Goal: Information Seeking & Learning: Learn about a topic

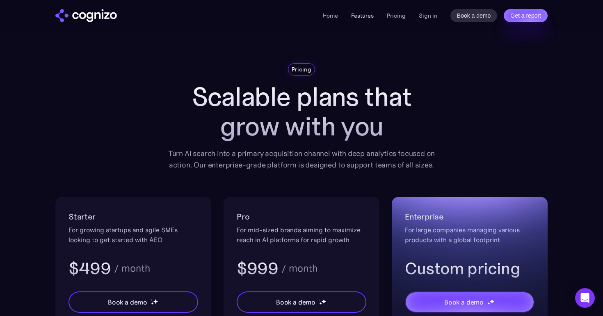
click at [366, 17] on link "Features" at bounding box center [362, 15] width 23 height 7
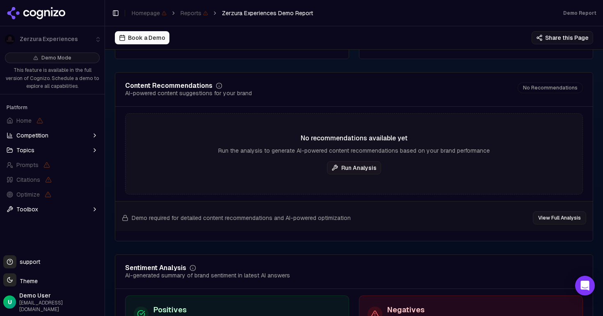
scroll to position [1329, 0]
click at [360, 169] on button "Run Analysis" at bounding box center [354, 167] width 54 height 13
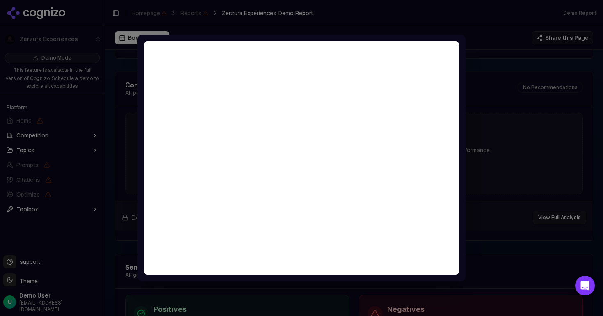
click at [495, 147] on div at bounding box center [301, 158] width 603 height 316
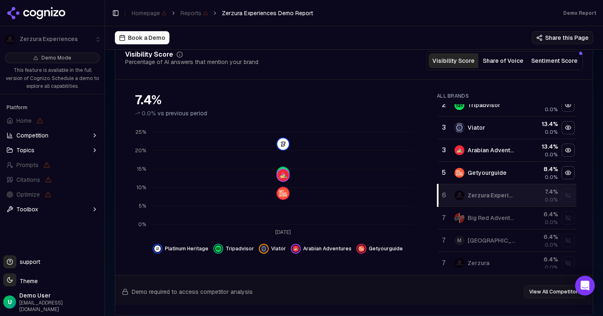
scroll to position [46, 0]
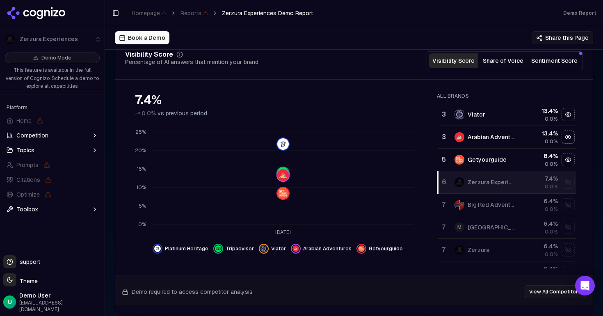
click at [497, 249] on div "Zerzura" at bounding box center [485, 250] width 62 height 10
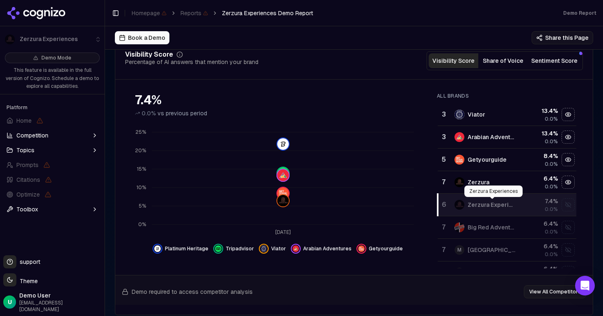
click at [511, 207] on div "Zerzura Experiences" at bounding box center [491, 205] width 49 height 8
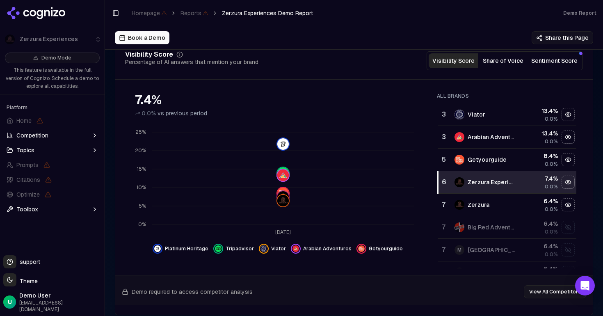
click at [506, 207] on div "Zerzura" at bounding box center [485, 205] width 62 height 10
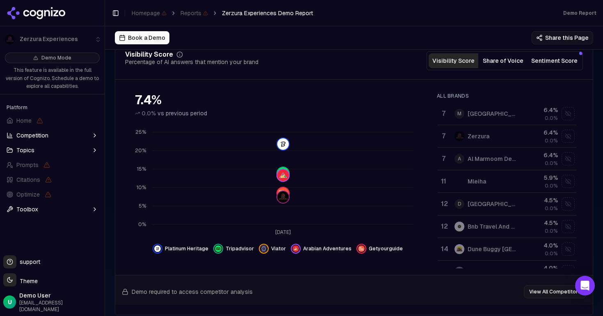
scroll to position [0, 0]
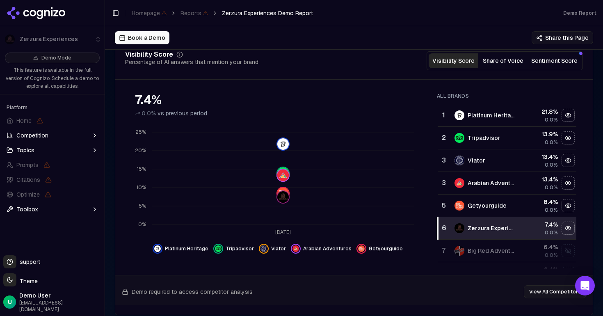
click at [514, 62] on button "Share of Voice" at bounding box center [503, 60] width 50 height 15
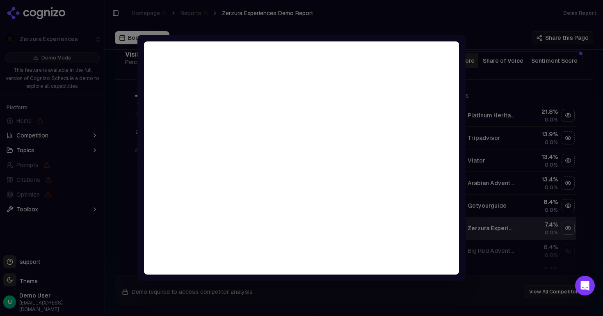
click at [373, 23] on div at bounding box center [301, 158] width 603 height 316
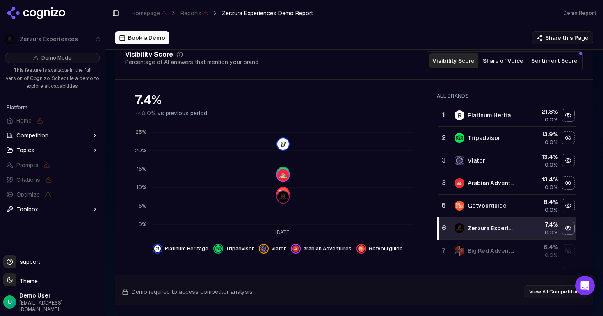
click at [41, 133] on span "Competition" at bounding box center [32, 135] width 32 height 8
click at [35, 192] on button "Topics" at bounding box center [52, 189] width 98 height 13
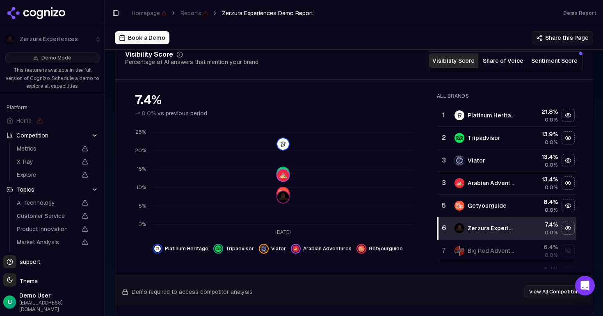
click at [35, 192] on button "Topics" at bounding box center [52, 189] width 98 height 13
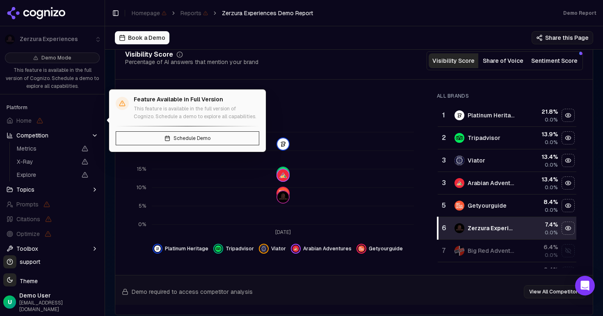
click at [19, 122] on span "Home" at bounding box center [23, 120] width 15 height 8
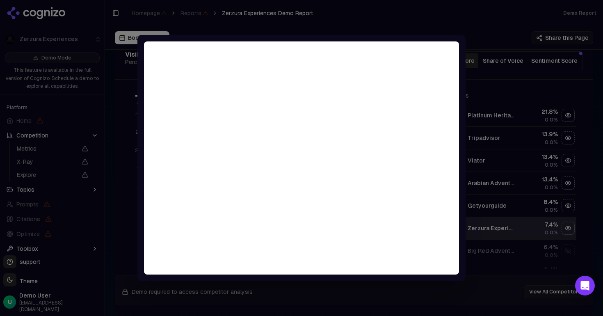
click at [342, 17] on div at bounding box center [301, 158] width 603 height 316
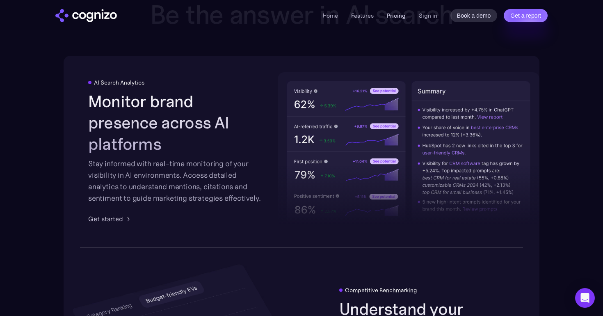
click at [397, 17] on link "Pricing" at bounding box center [396, 15] width 19 height 7
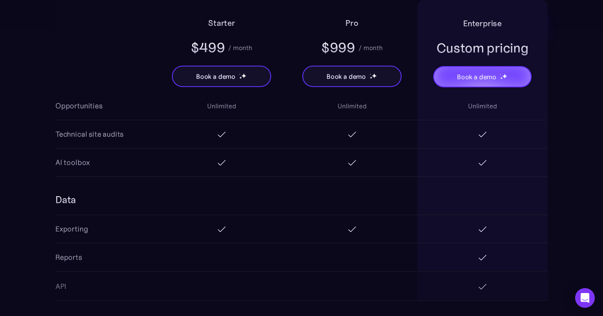
scroll to position [1252, 0]
